Goal: Information Seeking & Learning: Learn about a topic

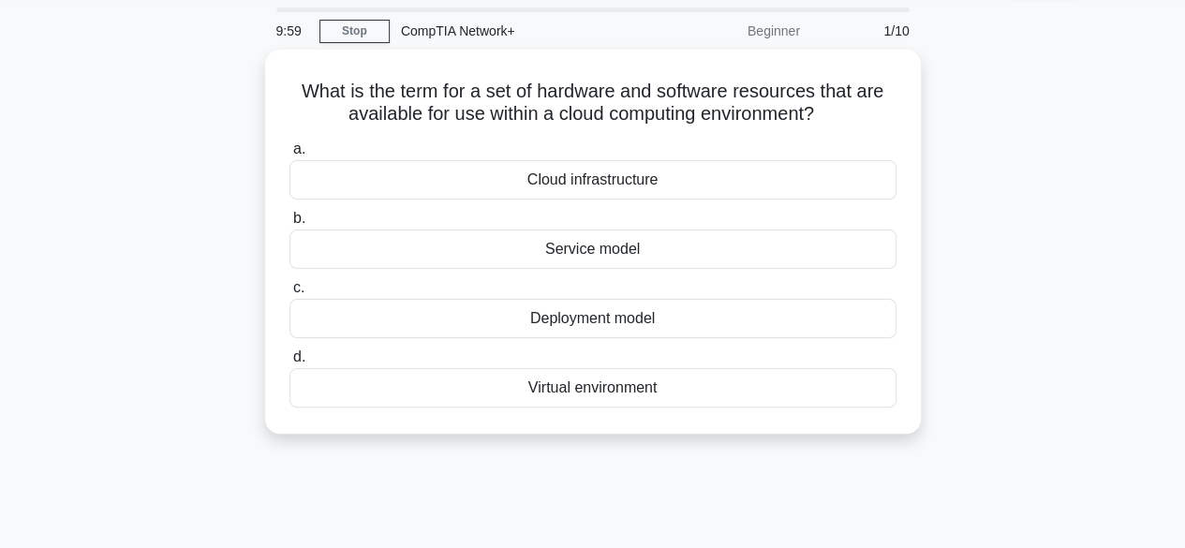
scroll to position [59, 0]
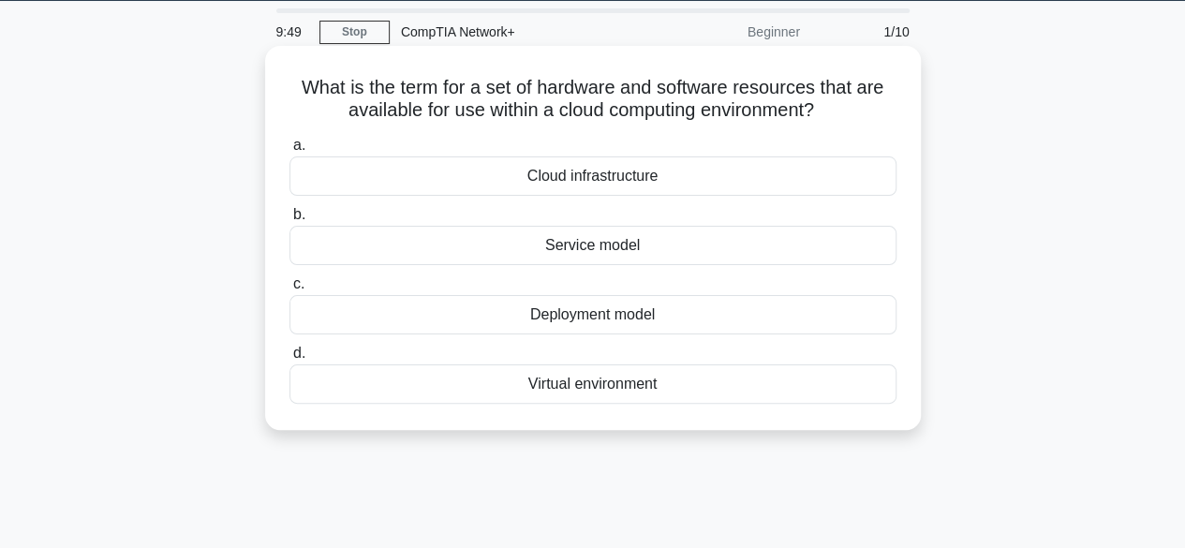
click at [533, 184] on div "Cloud infrastructure" at bounding box center [592, 175] width 607 height 39
click at [289, 152] on input "a. Cloud infrastructure" at bounding box center [289, 146] width 0 height 12
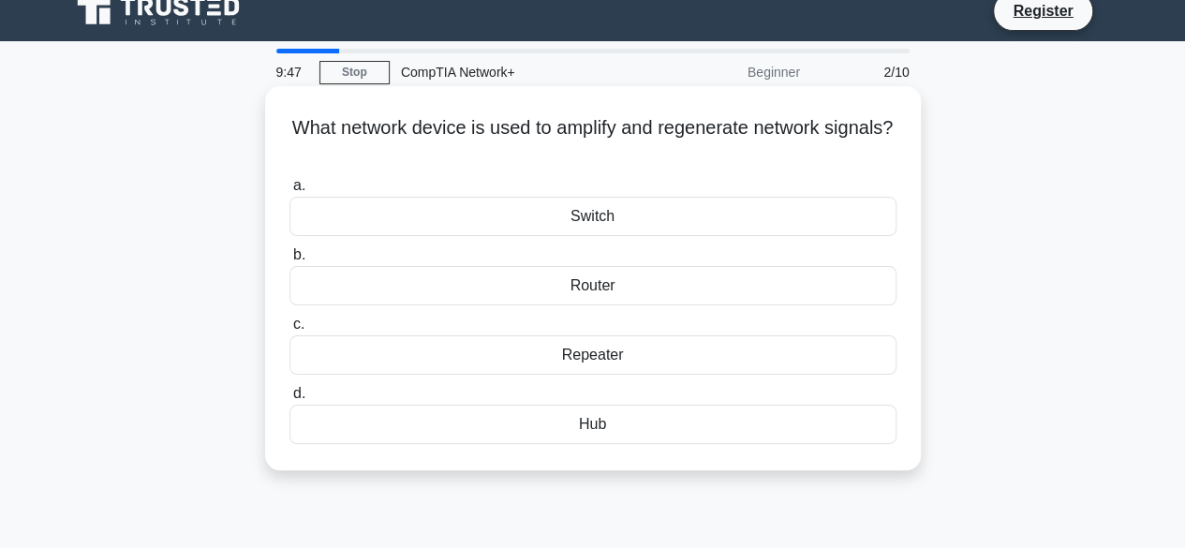
scroll to position [20, 0]
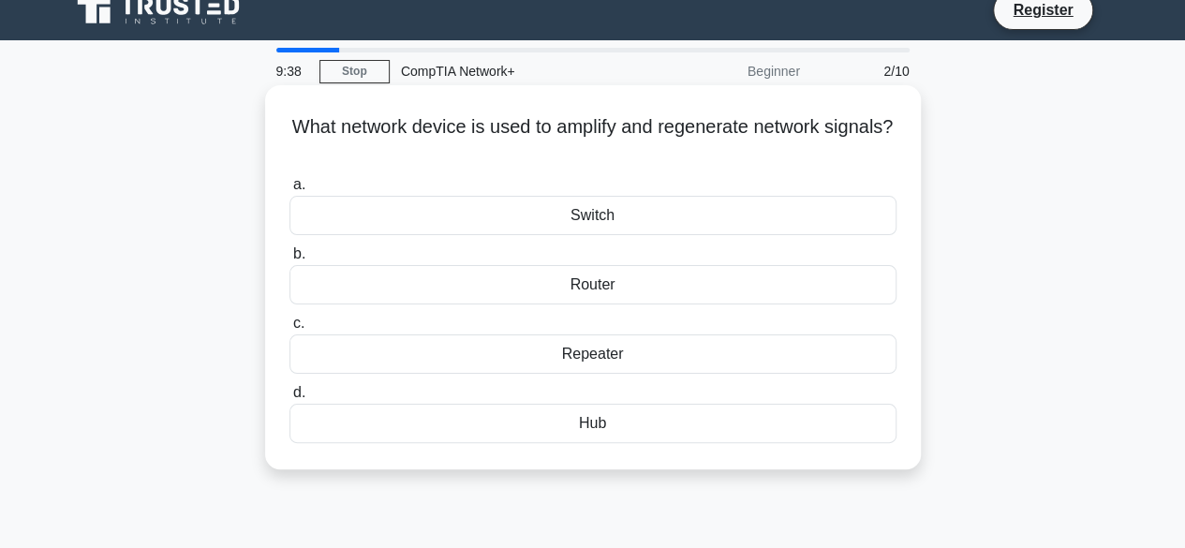
click at [604, 289] on div "Router" at bounding box center [592, 284] width 607 height 39
click at [289, 260] on input "b. Router" at bounding box center [289, 254] width 0 height 12
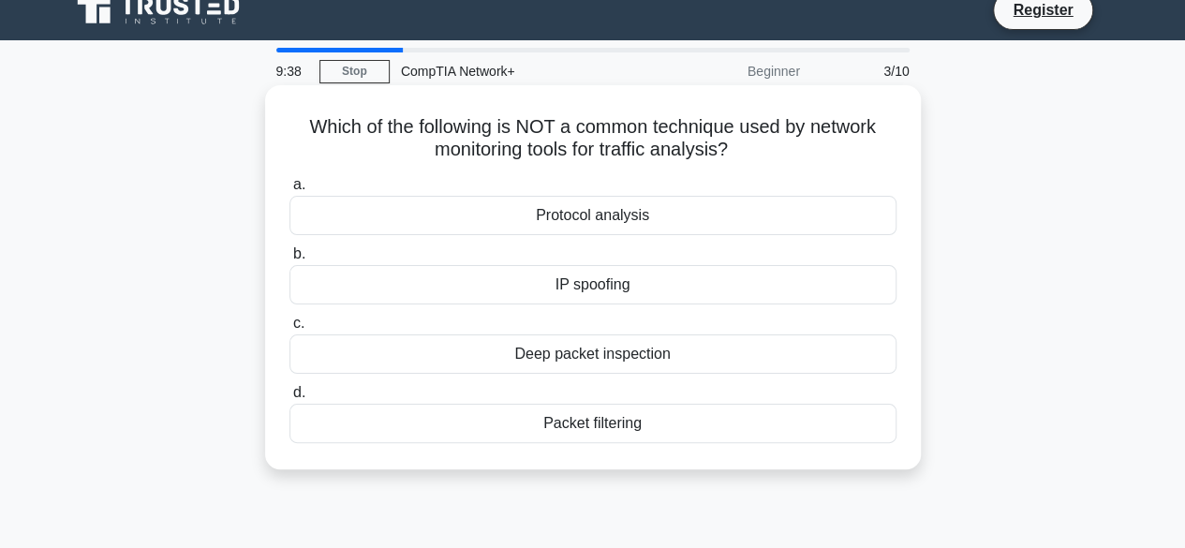
scroll to position [0, 0]
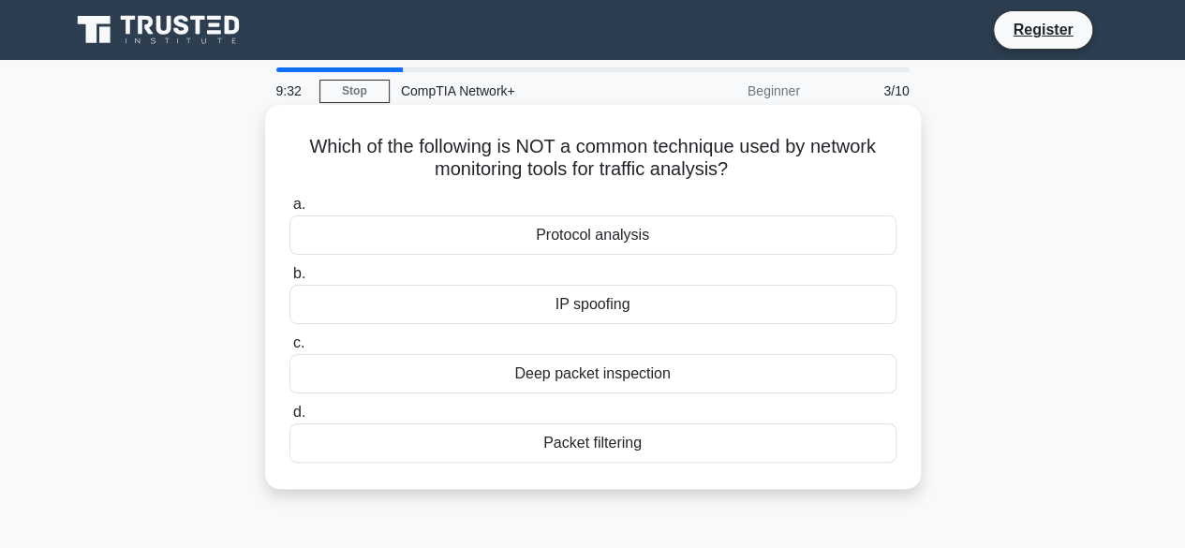
drag, startPoint x: 512, startPoint y: 151, endPoint x: 739, endPoint y: 177, distance: 228.2
click at [739, 177] on h5 "Which of the following is NOT a common technique used by network monitoring too…" at bounding box center [593, 158] width 611 height 47
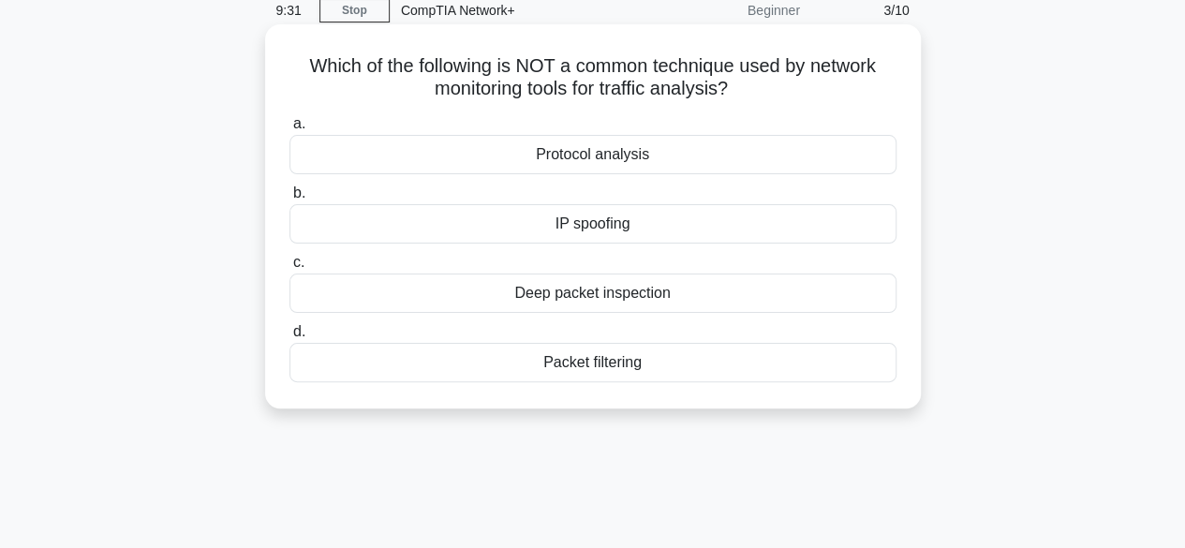
scroll to position [81, 0]
click at [648, 285] on div "Deep packet inspection" at bounding box center [592, 292] width 607 height 39
click at [289, 268] on input "c. Deep packet inspection" at bounding box center [289, 262] width 0 height 12
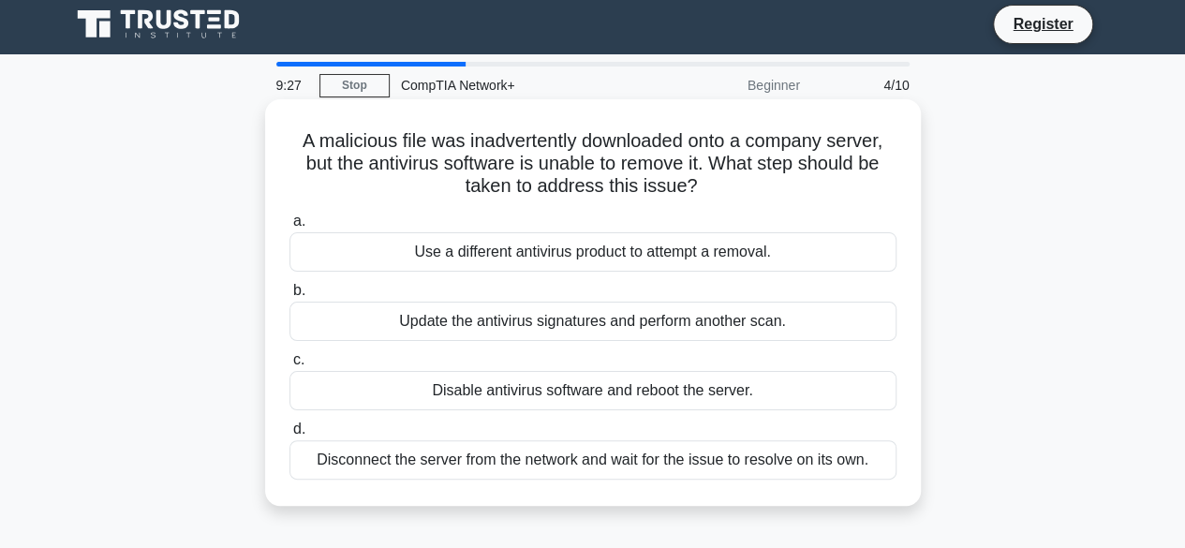
scroll to position [0, 0]
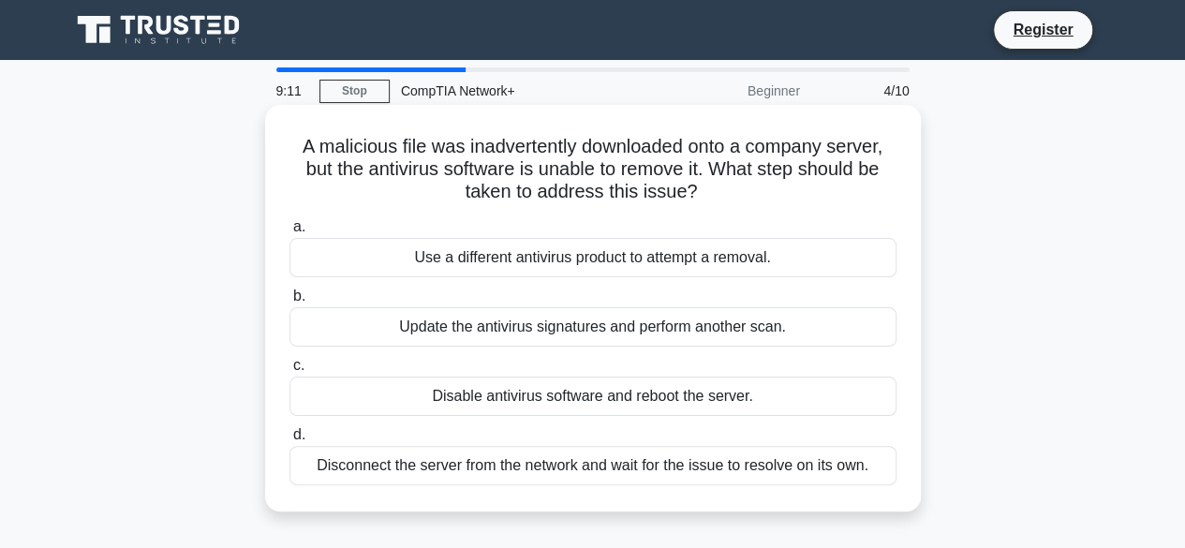
click at [638, 333] on div "Update the antivirus signatures and perform another scan." at bounding box center [592, 326] width 607 height 39
click at [289, 303] on input "b. Update the antivirus signatures and perform another scan." at bounding box center [289, 296] width 0 height 12
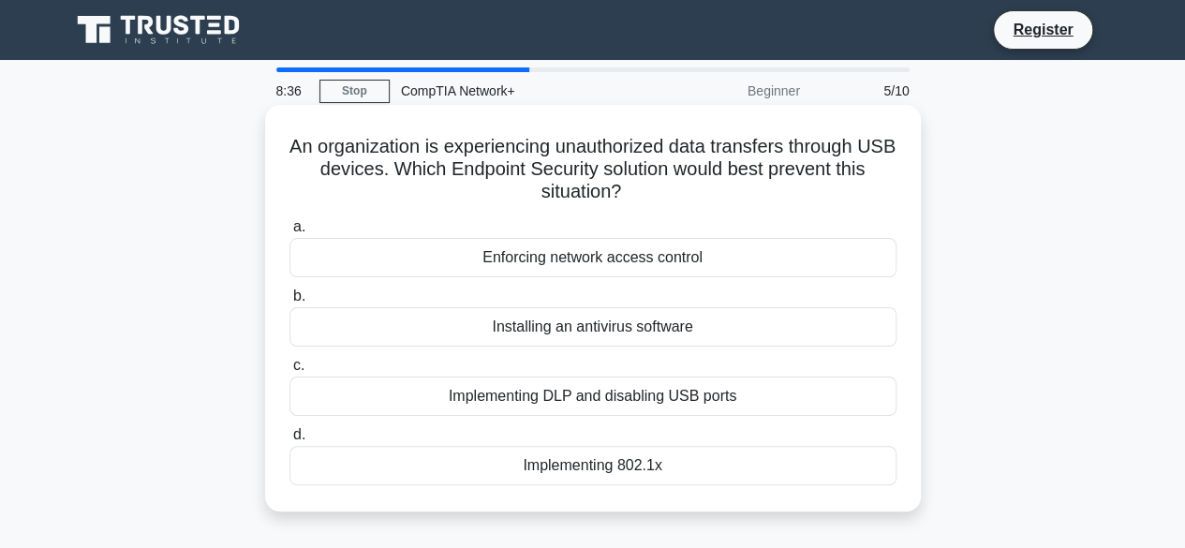
click at [612, 336] on div "Installing an antivirus software" at bounding box center [592, 326] width 607 height 39
click at [289, 303] on input "b. Installing an antivirus software" at bounding box center [289, 296] width 0 height 12
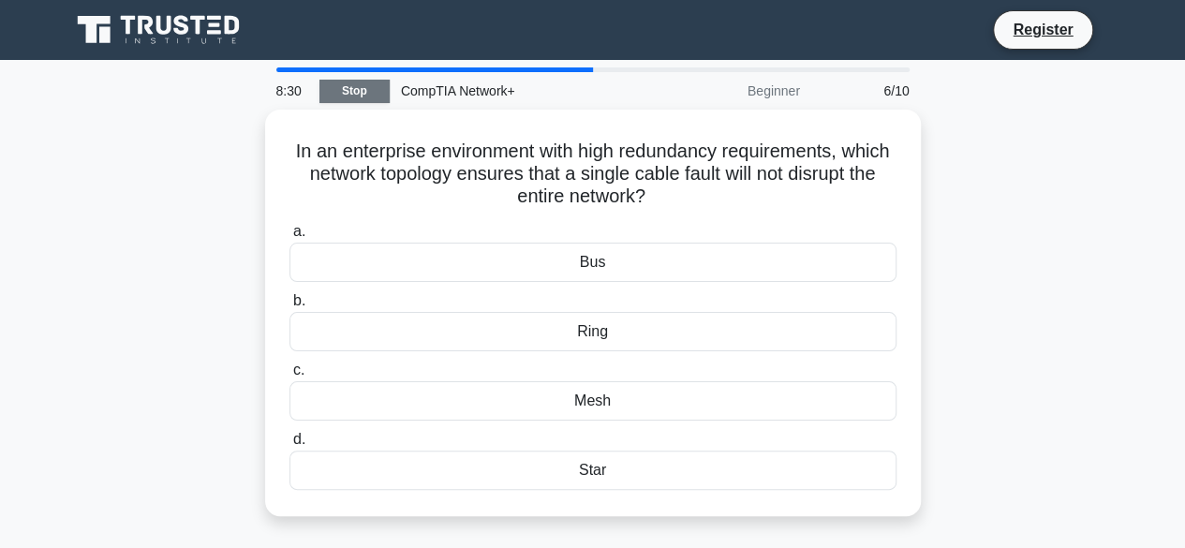
click at [370, 87] on link "Stop" at bounding box center [354, 91] width 70 height 23
